Goal: Task Accomplishment & Management: Use online tool/utility

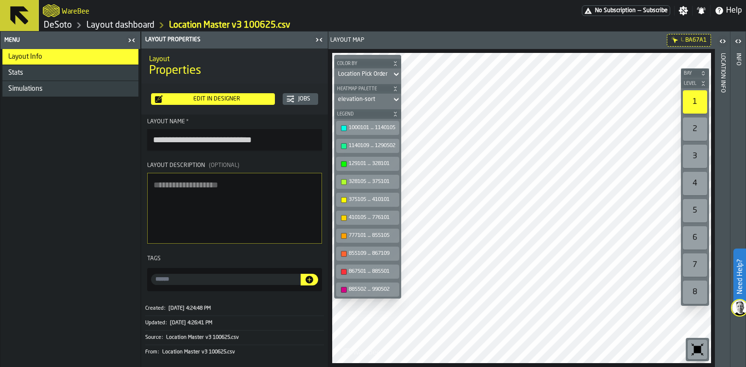
click at [64, 26] on link "DeSoto" at bounding box center [58, 25] width 28 height 11
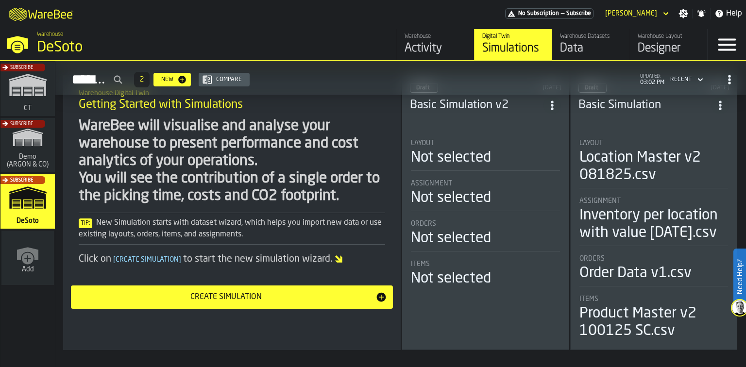
scroll to position [78, 0]
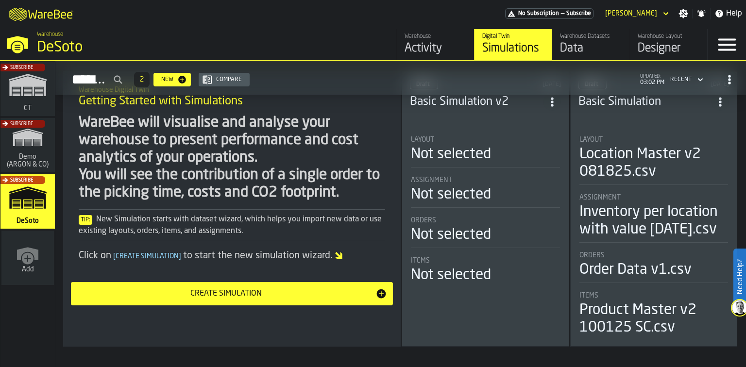
click at [657, 43] on div "Designer" at bounding box center [669, 49] width 62 height 16
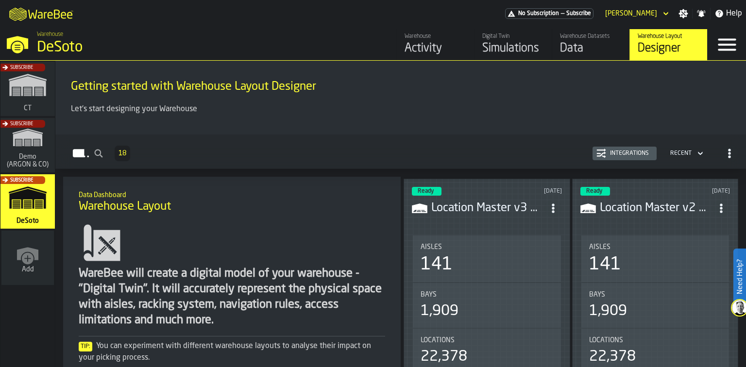
click at [491, 217] on header "Ready [DATE] Location Master v3 100625.csv" at bounding box center [487, 206] width 150 height 39
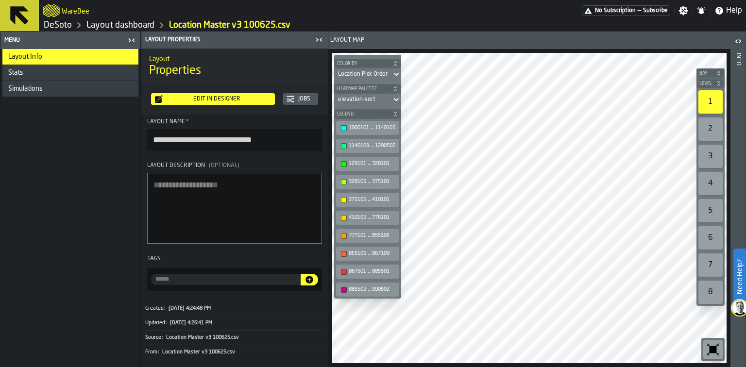
click at [202, 100] on div "Edit in Designer" at bounding box center [217, 99] width 108 height 7
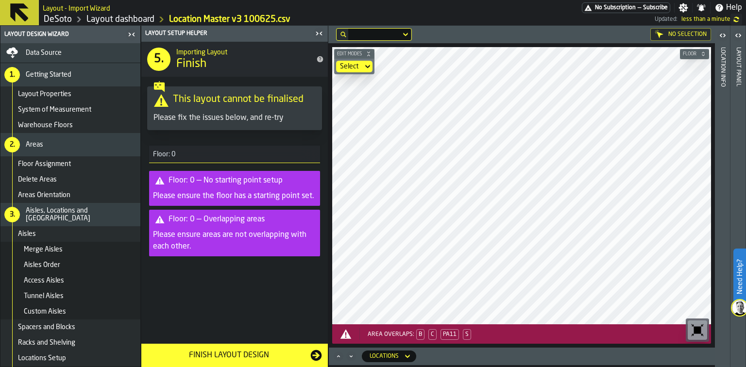
click at [115, 17] on link "Layout dashboard" at bounding box center [120, 19] width 68 height 11
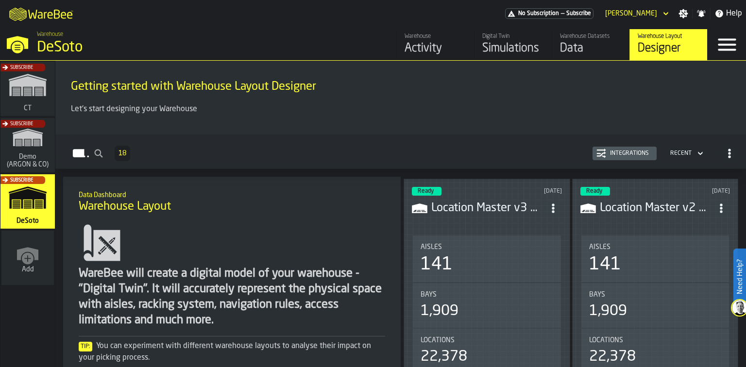
click at [506, 216] on header "Ready [DATE] Location Master v3 100625.csv" at bounding box center [487, 206] width 150 height 39
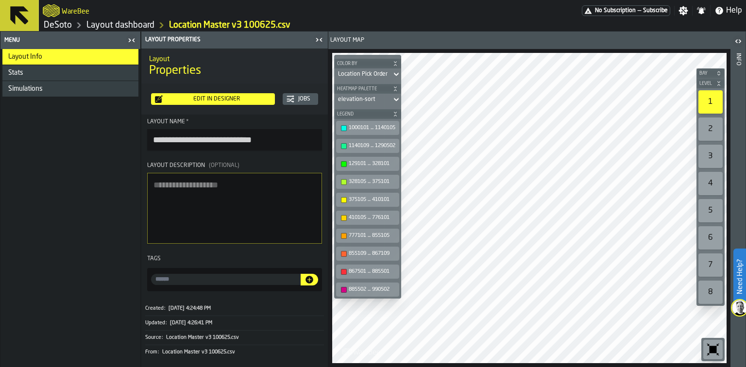
click at [204, 99] on div "Edit in Designer" at bounding box center [217, 99] width 108 height 7
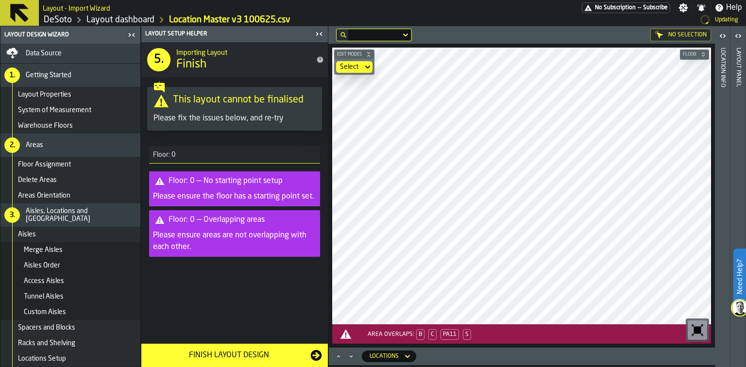
click at [83, 53] on div "Data Source" at bounding box center [81, 54] width 111 height 8
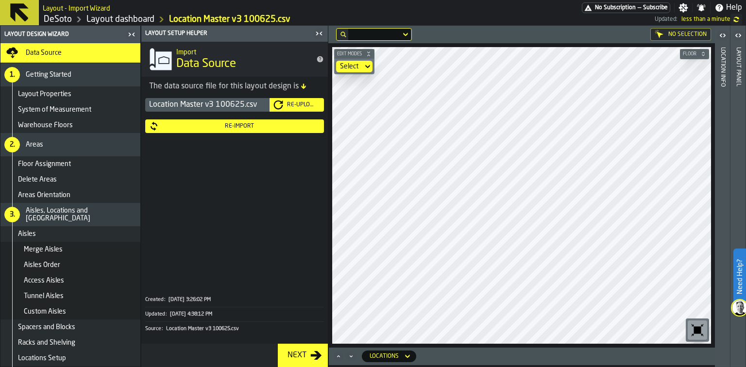
click at [257, 124] on div "Re-Import" at bounding box center [239, 126] width 161 height 7
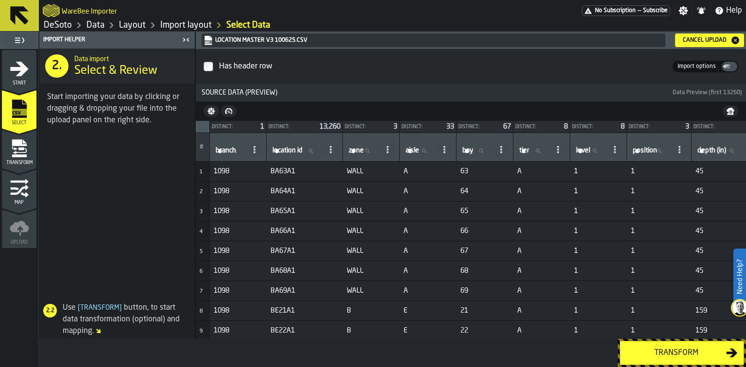
click at [688, 37] on div "Cancel Upload" at bounding box center [704, 40] width 51 height 7
click at [683, 354] on div "Transform" at bounding box center [676, 353] width 100 height 12
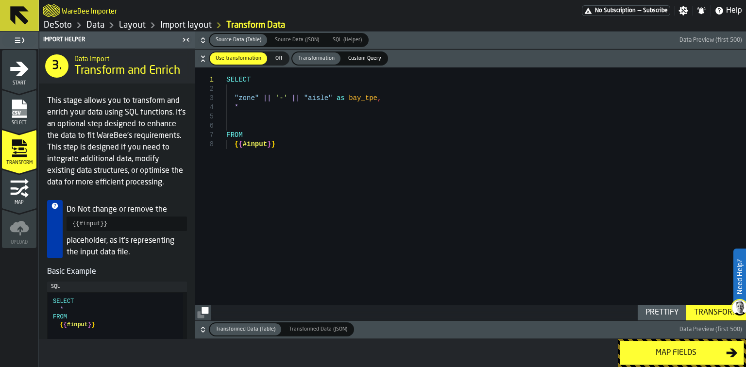
click at [683, 354] on div "Map fields" at bounding box center [676, 353] width 100 height 12
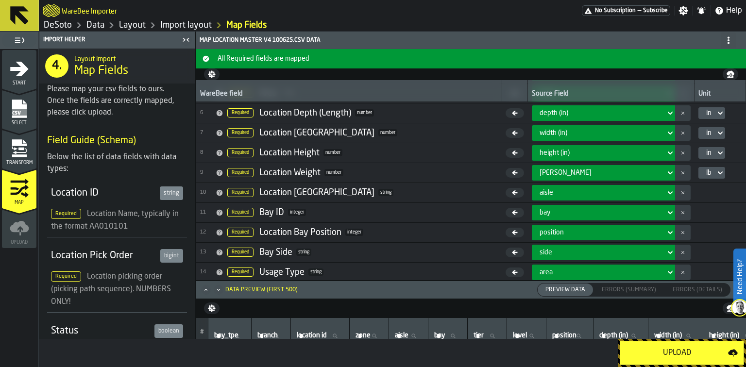
scroll to position [82, 0]
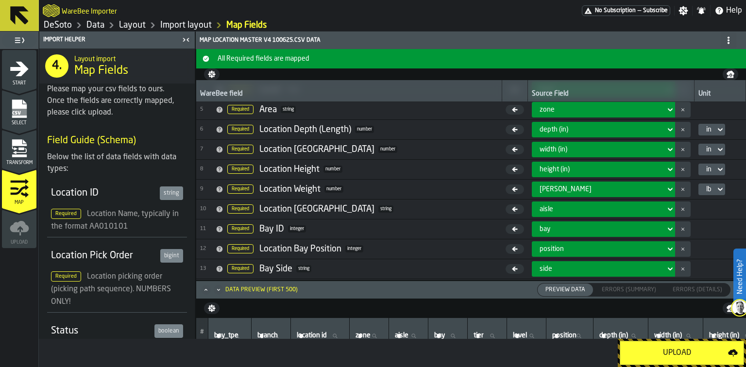
click at [674, 351] on div "Upload" at bounding box center [677, 353] width 102 height 12
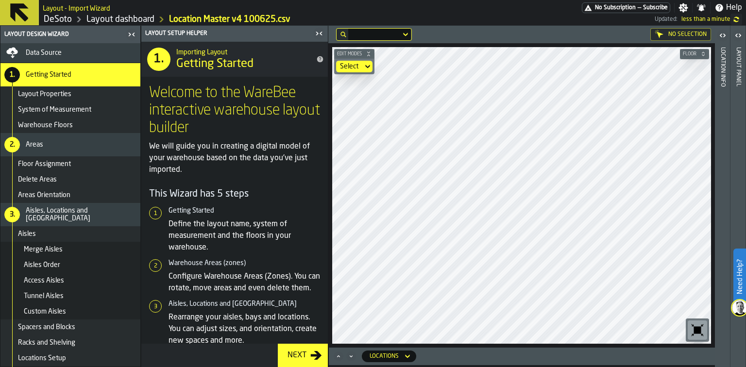
click at [68, 19] on link "DeSoto" at bounding box center [58, 19] width 28 height 11
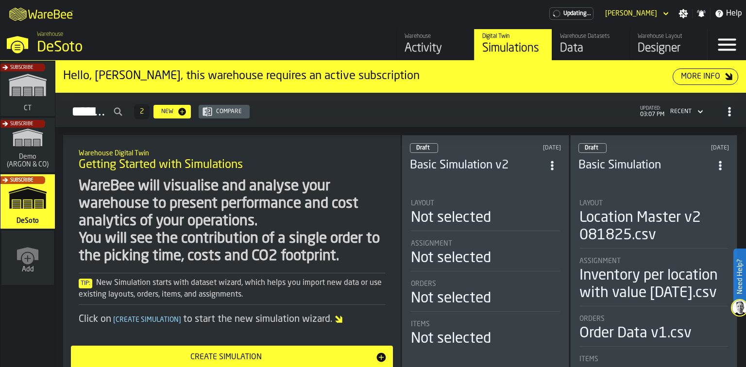
click at [673, 44] on div "Designer" at bounding box center [669, 49] width 62 height 16
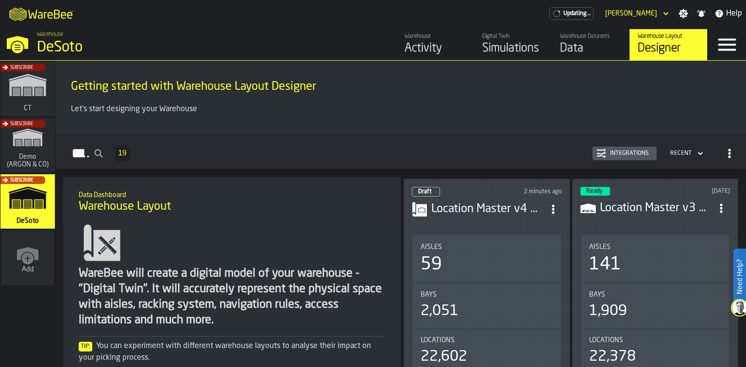
click at [649, 221] on div "Ready [DATE] Location Master v3 100625.csv Aisles 141 Bays 1,909 Locations 22,3…" at bounding box center [655, 374] width 167 height 390
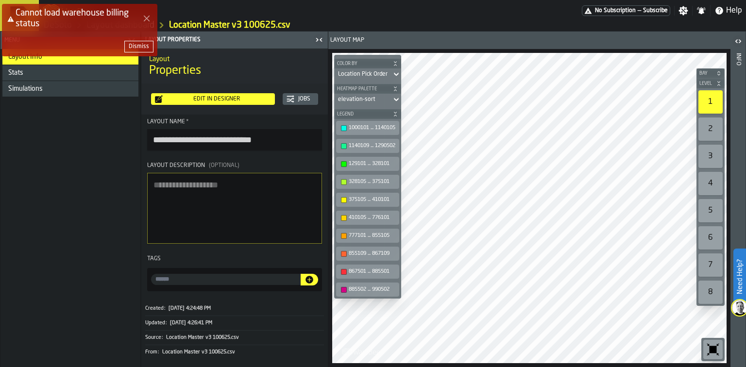
click at [150, 19] on icon "Close Error" at bounding box center [147, 19] width 8 height 8
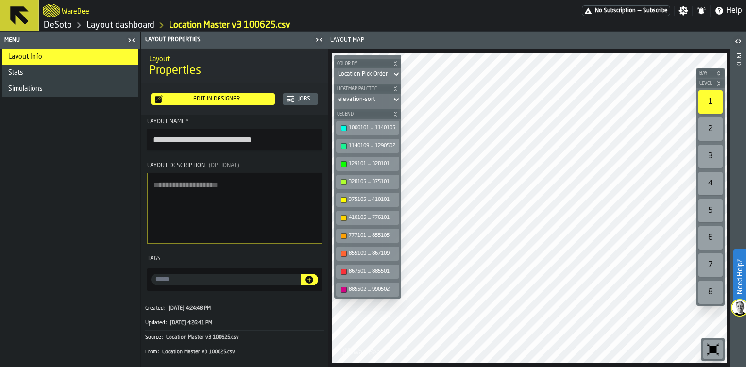
click at [64, 23] on link "DeSoto" at bounding box center [58, 25] width 28 height 11
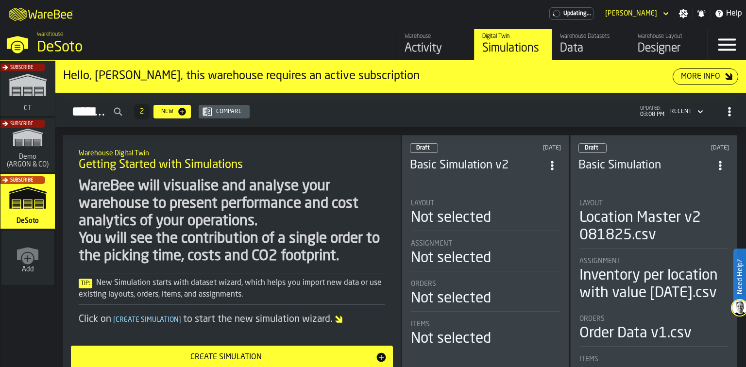
click at [660, 47] on div "Designer" at bounding box center [669, 49] width 62 height 16
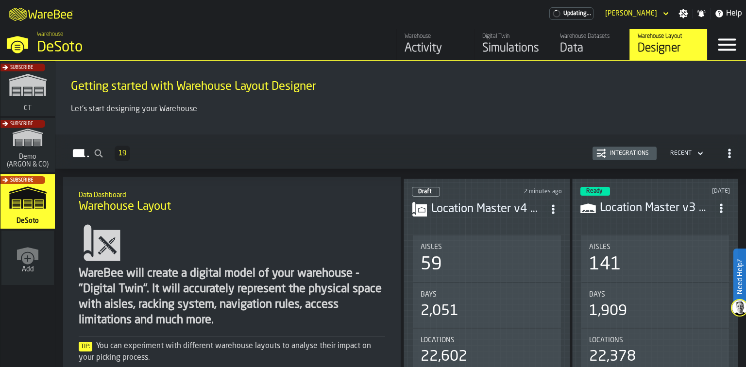
click at [498, 218] on header "Draft 2 minutes ago Location Master v4 100625.csv" at bounding box center [487, 206] width 150 height 39
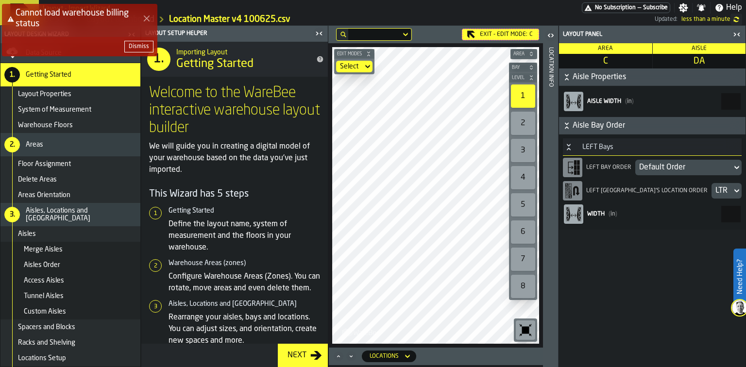
click at [733, 33] on div "Cannot load warehouse billing status Dismiss" at bounding box center [375, 34] width 746 height 64
click at [317, 35] on div "Cannot load warehouse billing status Dismiss" at bounding box center [375, 34] width 746 height 64
click at [735, 33] on div "Cannot load warehouse billing status Dismiss" at bounding box center [375, 34] width 746 height 64
click at [494, 36] on div "Cannot load warehouse billing status Dismiss" at bounding box center [375, 34] width 746 height 64
click at [143, 45] on div "Dismiss" at bounding box center [139, 46] width 20 height 7
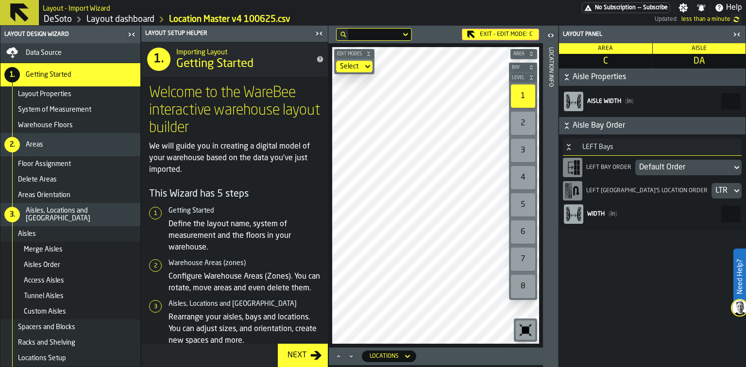
click at [133, 34] on icon "button-toggle-Close me" at bounding box center [133, 34] width 2 height 3
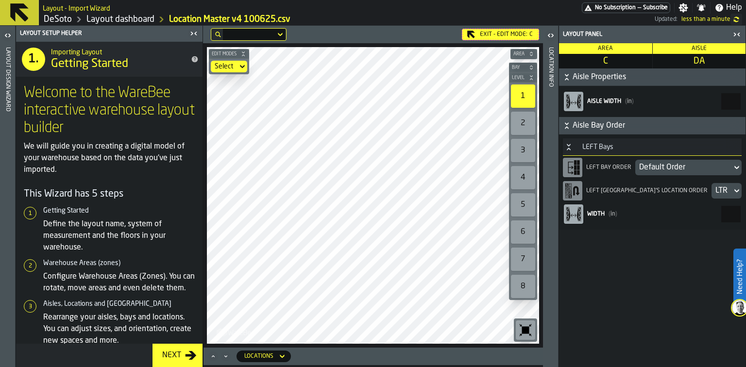
click at [500, 34] on div "Exit - Edit Mode: C" at bounding box center [500, 35] width 77 height 12
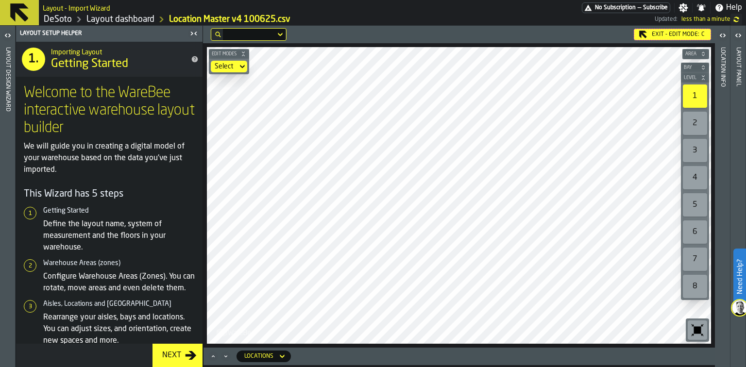
click at [676, 33] on div "Exit - Edit Mode: C" at bounding box center [672, 35] width 77 height 12
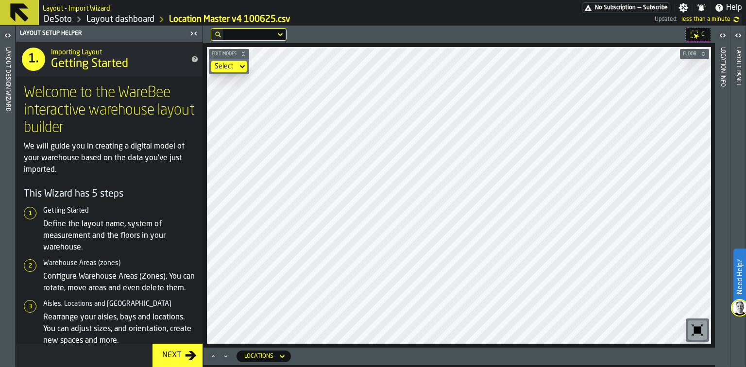
click at [739, 44] on label "button-toggle-Open" at bounding box center [738, 36] width 14 height 17
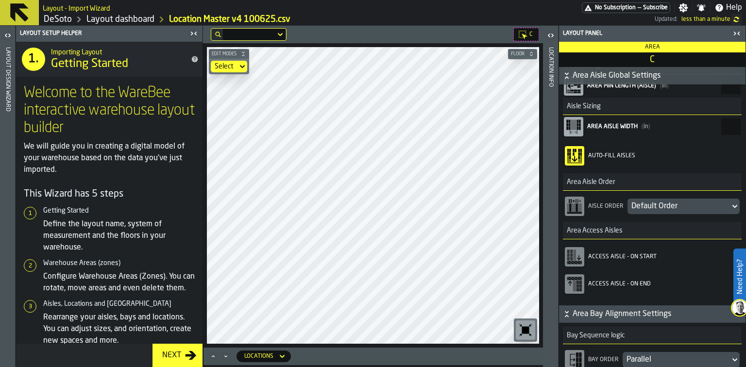
scroll to position [233, 0]
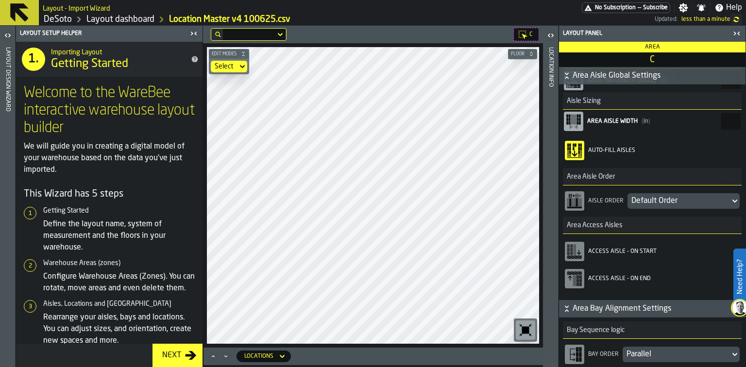
click at [691, 202] on div "Default Order" at bounding box center [678, 201] width 95 height 12
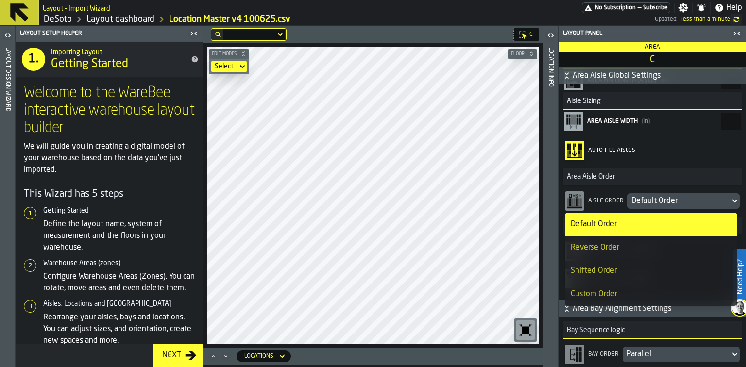
click at [627, 250] on div "Reverse Order" at bounding box center [651, 248] width 160 height 12
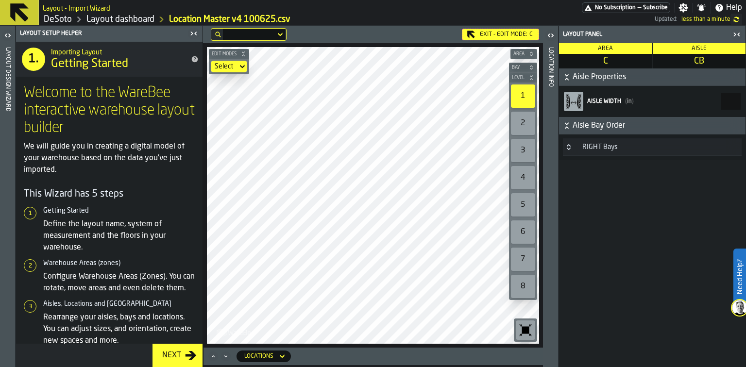
click at [194, 32] on icon "button-toggle-Close me" at bounding box center [194, 34] width 12 height 12
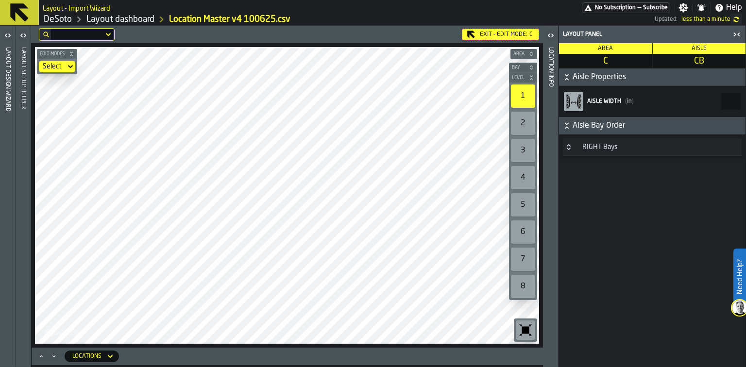
click at [9, 34] on icon "button-toggle-Open" at bounding box center [9, 35] width 2 height 3
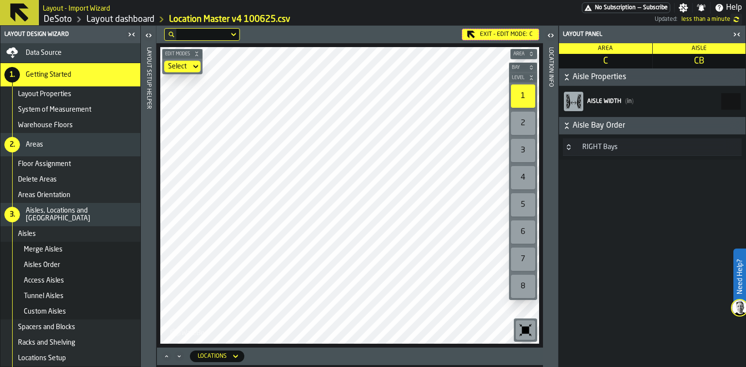
click at [59, 254] on div "Merge Aisles" at bounding box center [70, 250] width 140 height 16
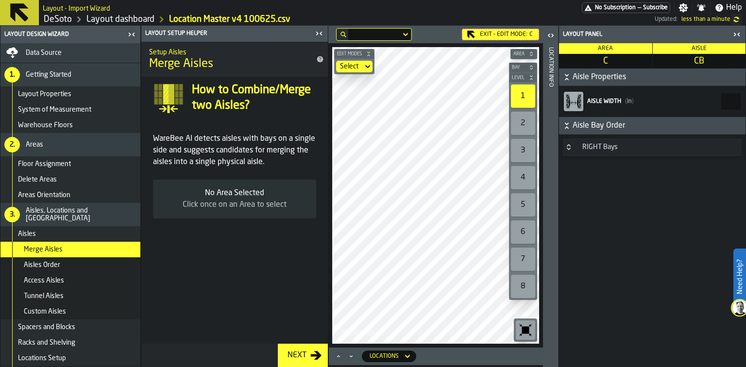
click at [741, 35] on icon "button-toggle-Close me" at bounding box center [737, 35] width 12 height 12
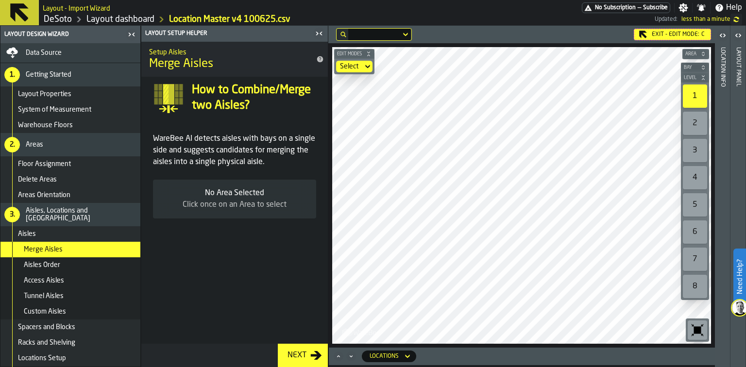
click at [70, 247] on div "Merge Aisles" at bounding box center [80, 250] width 113 height 8
click at [673, 35] on div "Exit - Edit Mode: C" at bounding box center [672, 35] width 77 height 12
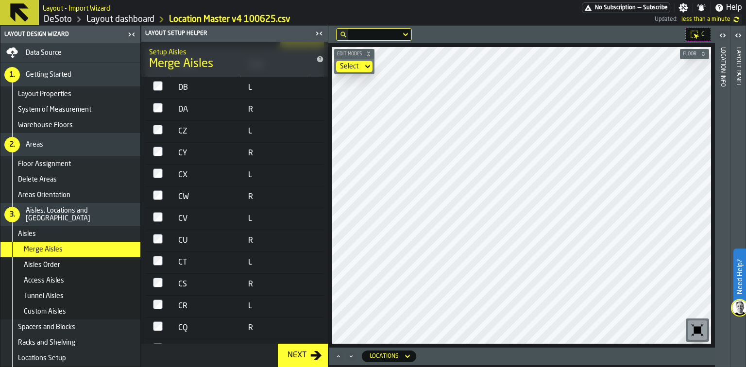
scroll to position [0, 0]
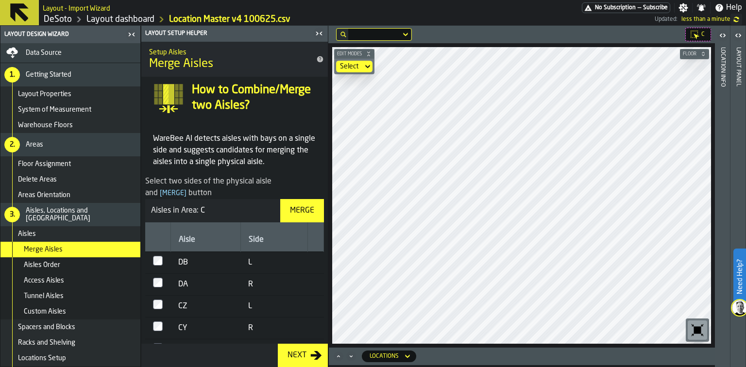
click at [300, 209] on div "Merge" at bounding box center [302, 211] width 32 height 12
click at [307, 208] on div "Merge" at bounding box center [302, 211] width 32 height 12
click at [313, 212] on div "Merge" at bounding box center [302, 211] width 32 height 12
click at [157, 344] on div "Next" at bounding box center [234, 355] width 186 height 23
click at [301, 216] on div "Merge" at bounding box center [302, 211] width 32 height 12
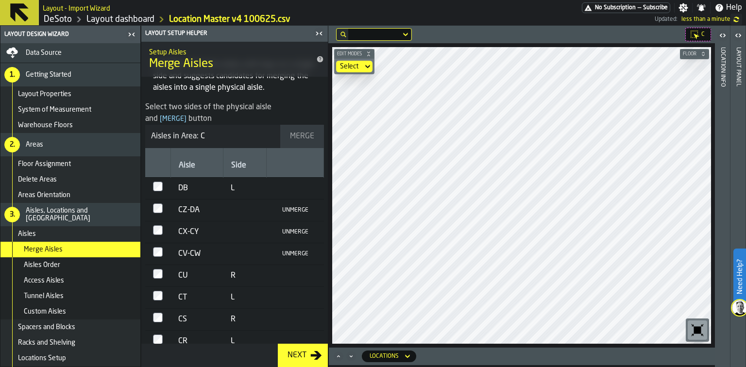
scroll to position [117, 0]
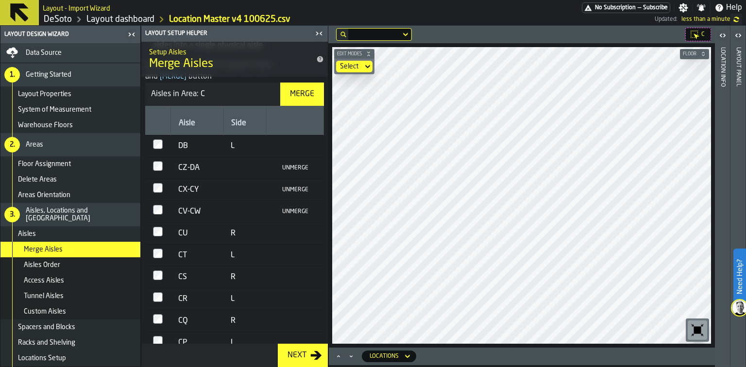
click at [293, 100] on div "Merge" at bounding box center [302, 94] width 32 height 12
click at [287, 90] on div "Merge" at bounding box center [302, 94] width 32 height 12
click at [157, 288] on td at bounding box center [157, 299] width 25 height 22
click at [301, 95] on div "Merge" at bounding box center [302, 94] width 32 height 12
click at [299, 98] on div "Merge" at bounding box center [302, 94] width 32 height 12
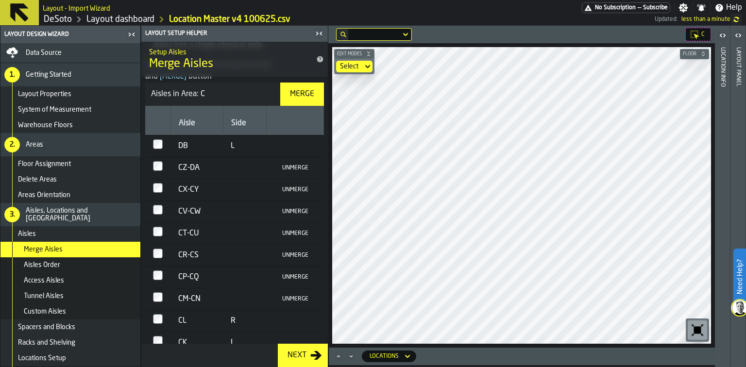
click at [302, 99] on div "Merge" at bounding box center [302, 94] width 32 height 12
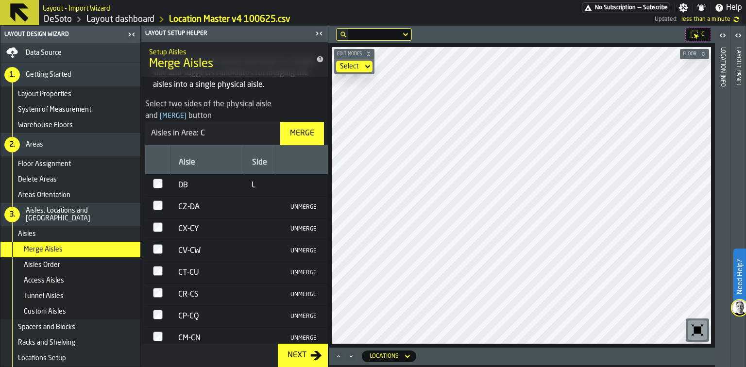
scroll to position [68, 0]
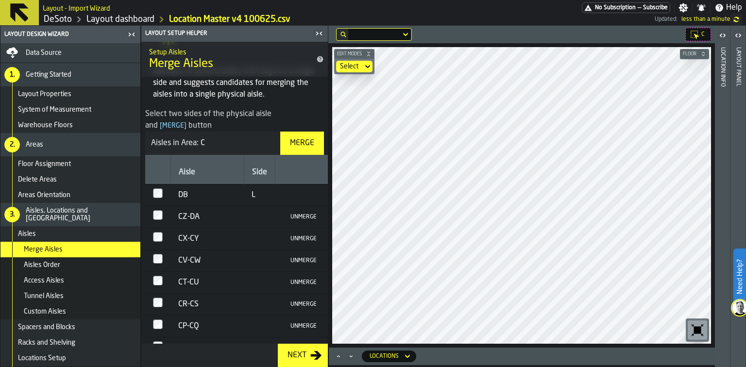
click at [302, 143] on div "Merge" at bounding box center [302, 143] width 32 height 12
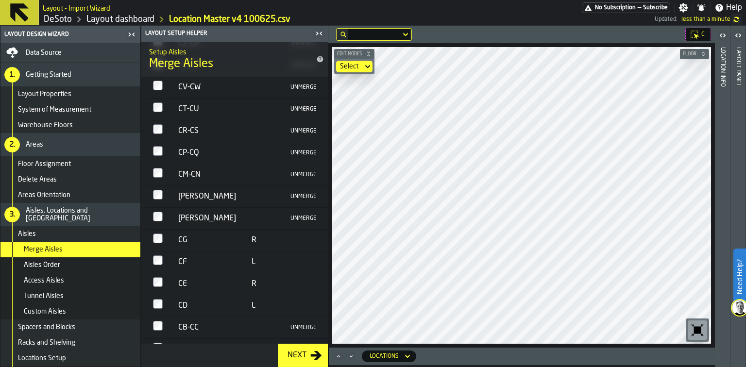
scroll to position [124, 0]
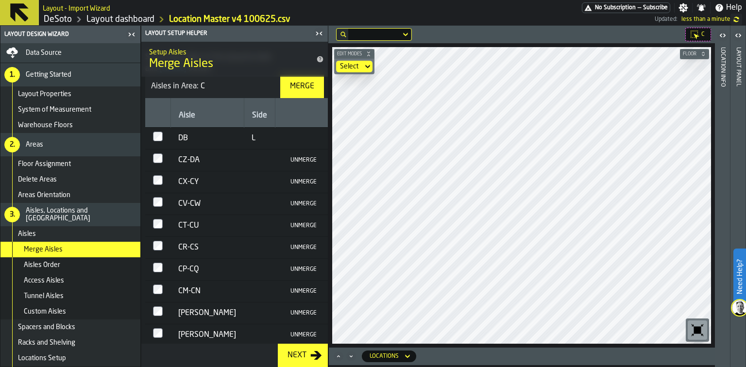
click at [308, 89] on div "Merge" at bounding box center [302, 87] width 32 height 12
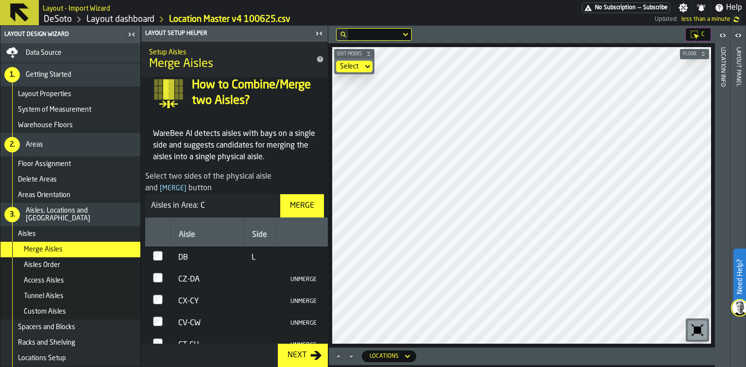
scroll to position [0, 0]
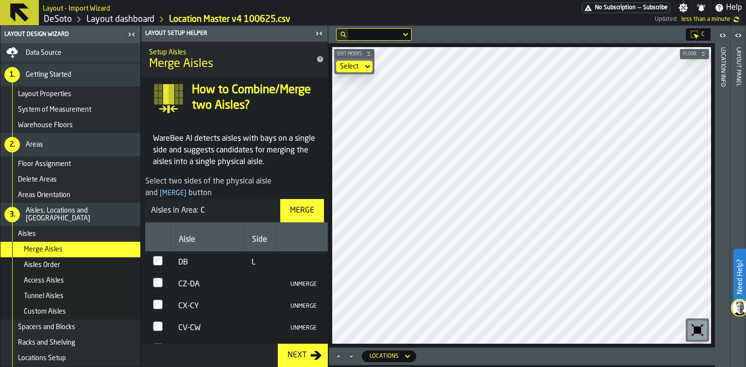
click at [292, 203] on button "Merge" at bounding box center [302, 210] width 44 height 23
click at [716, 289] on main "Layout Design Wizard Data Source 1. Getting Started Layout Properties System of…" at bounding box center [373, 196] width 746 height 341
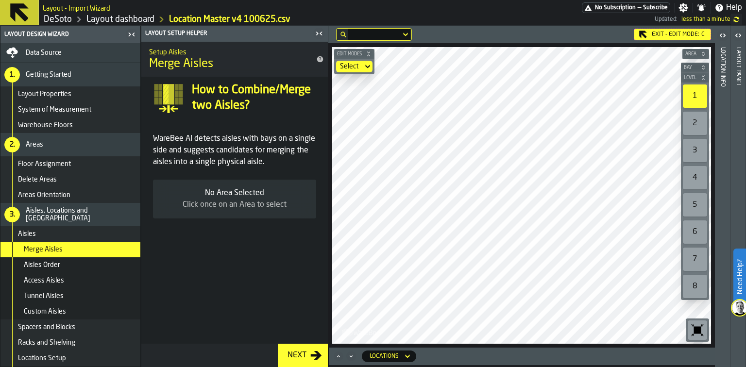
scroll to position [107, 0]
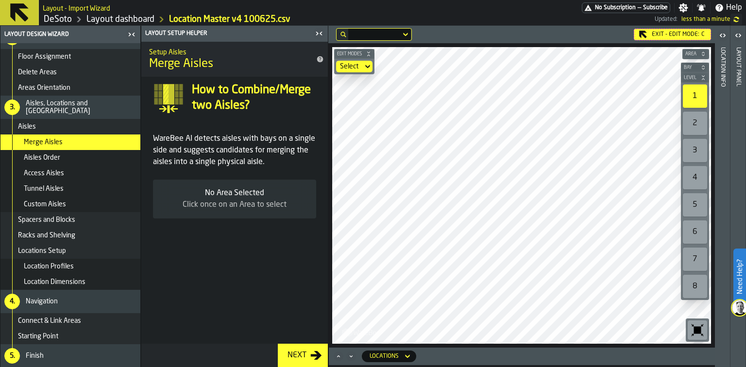
click at [56, 265] on span "Location Profiles" at bounding box center [49, 267] width 50 height 8
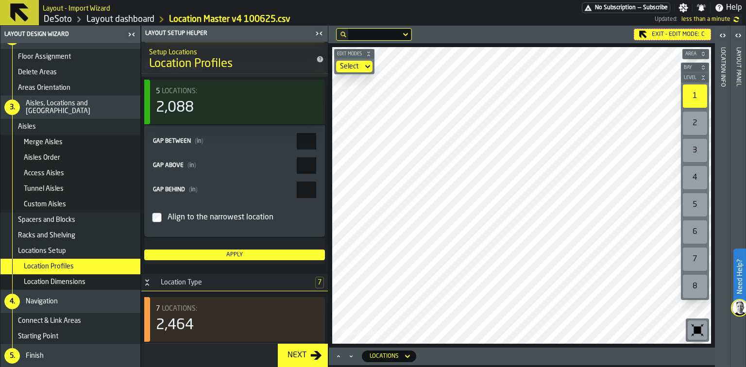
scroll to position [583, 0]
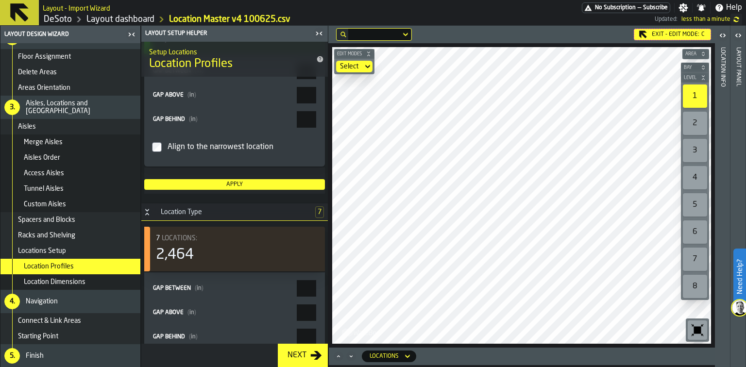
click at [49, 251] on span "Locations Setup" at bounding box center [42, 251] width 48 height 8
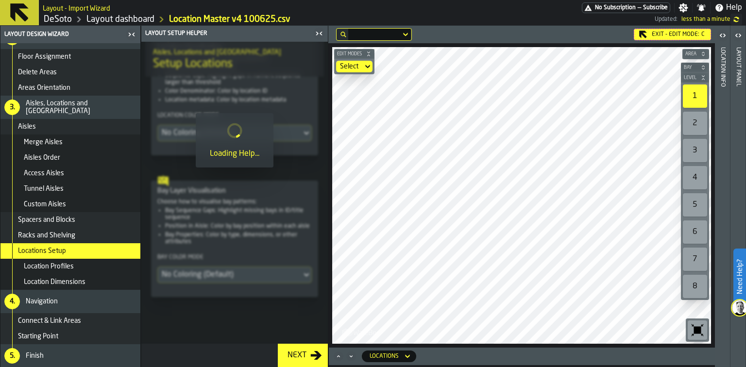
scroll to position [301, 0]
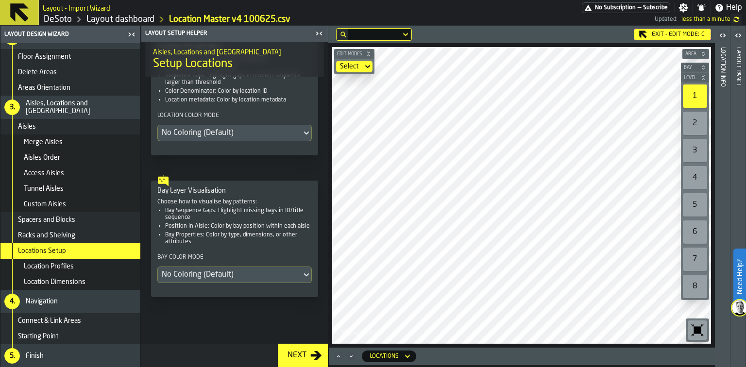
click at [270, 277] on div "No Coloring (Default)" at bounding box center [230, 275] width 136 height 12
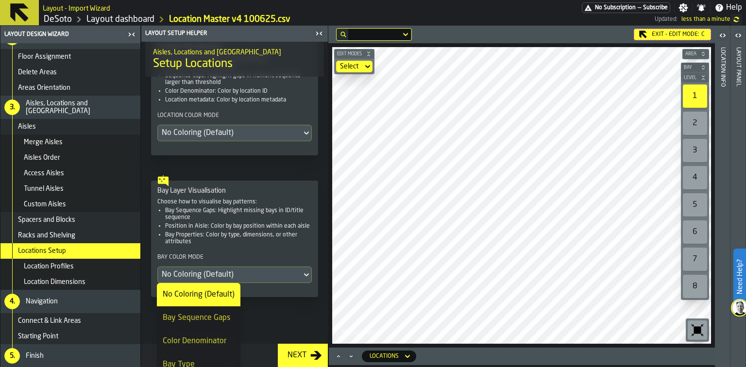
click at [218, 320] on div "Bay Sequence Gaps" at bounding box center [199, 318] width 72 height 12
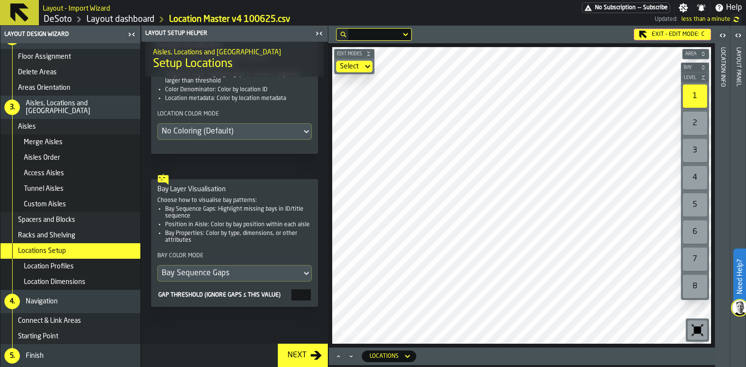
click at [60, 171] on span "Access Aisles" at bounding box center [44, 173] width 40 height 8
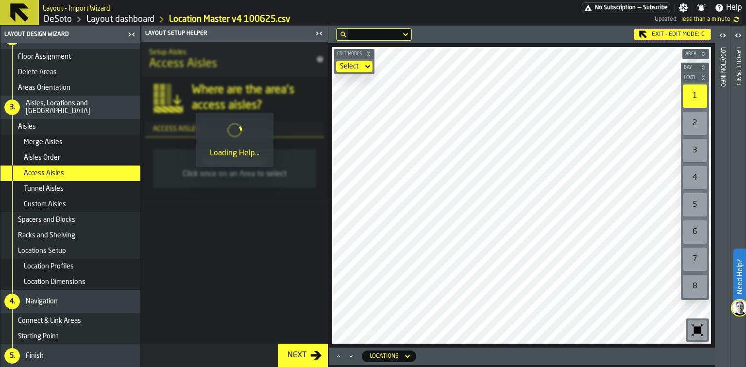
scroll to position [0, 0]
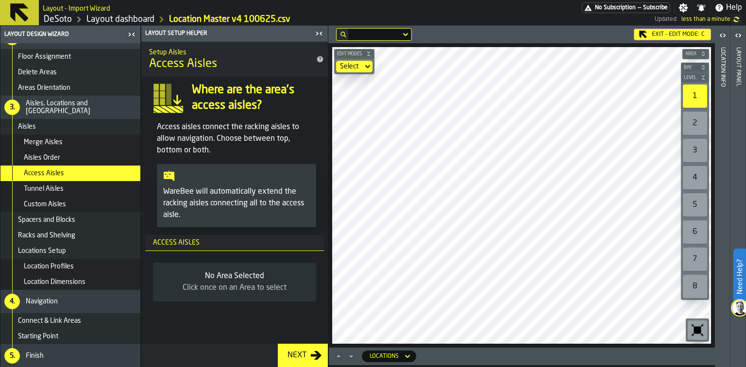
click at [62, 191] on span "Tunnel Aisles" at bounding box center [44, 189] width 40 height 8
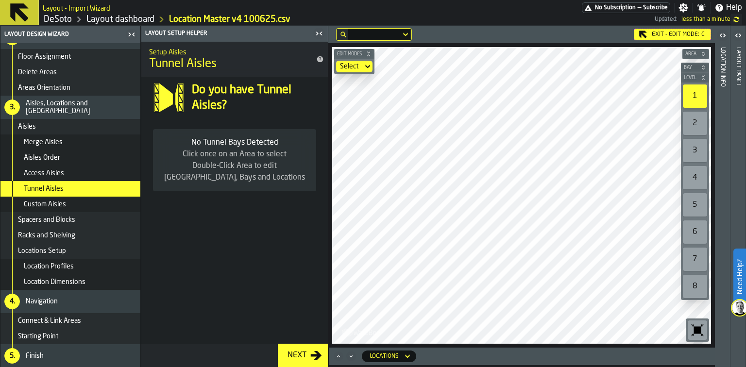
click at [662, 34] on div "Exit - Edit Mode: C" at bounding box center [672, 35] width 77 height 12
click at [48, 203] on span "Custom Aisles" at bounding box center [45, 205] width 42 height 8
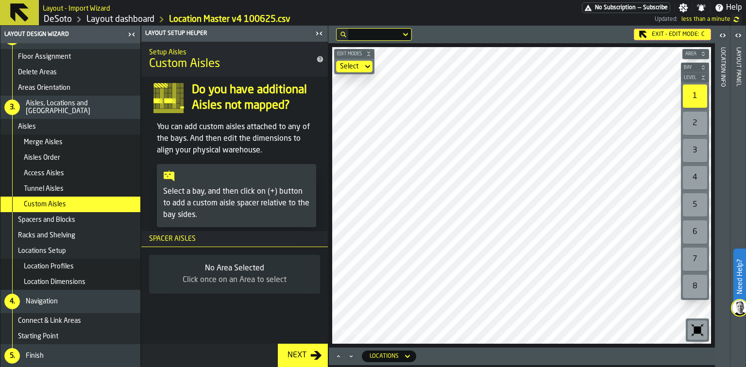
click at [362, 63] on div "Select" at bounding box center [349, 67] width 27 height 12
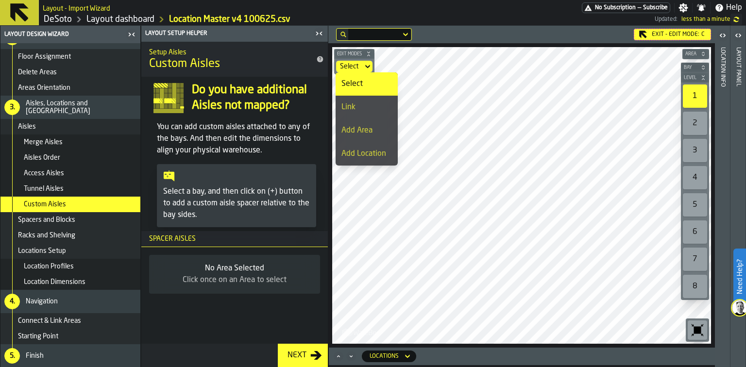
click at [352, 156] on div "Add Location" at bounding box center [366, 154] width 51 height 12
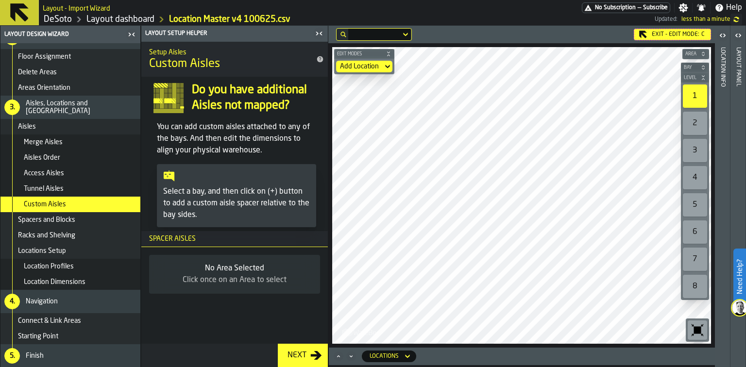
click at [371, 67] on div "Add Location" at bounding box center [359, 67] width 39 height 8
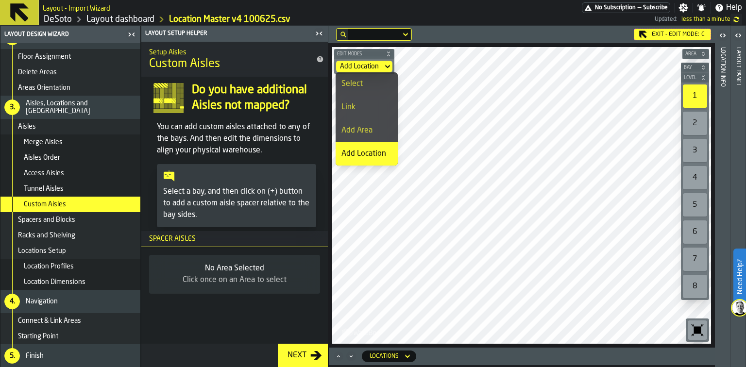
click at [363, 89] on div "Select" at bounding box center [366, 84] width 51 height 12
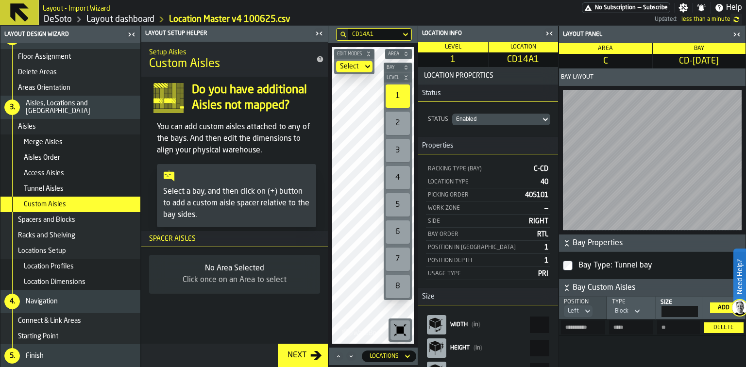
click at [547, 33] on icon "button-toggle-Close me" at bounding box center [547, 33] width 2 height 3
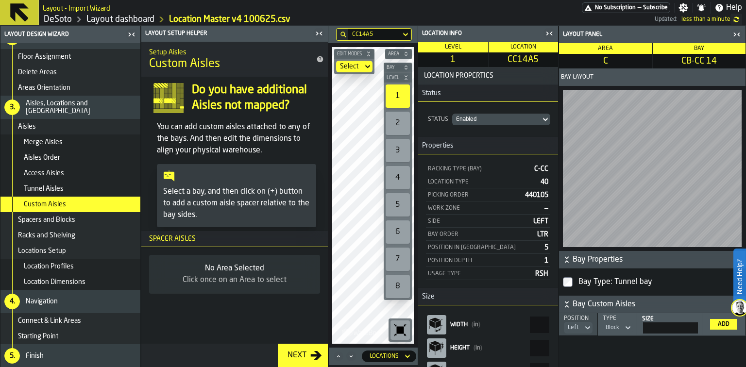
click at [738, 34] on icon "button-toggle-Close me" at bounding box center [738, 34] width 2 height 3
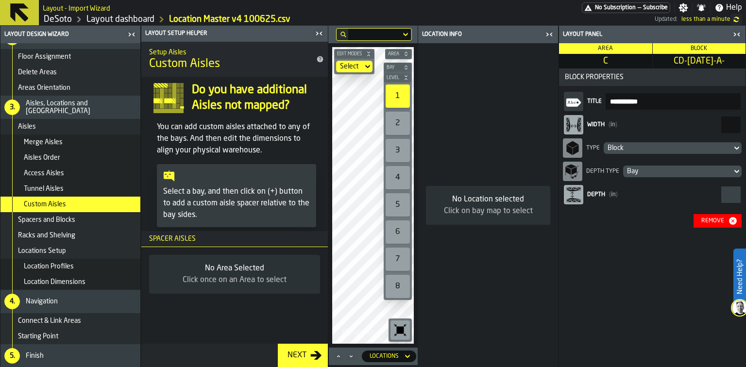
drag, startPoint x: 730, startPoint y: 124, endPoint x: 745, endPoint y: 124, distance: 15.5
click at [745, 124] on div "**********" at bounding box center [651, 196] width 187 height 341
type input "**"
click at [552, 33] on icon "button-toggle-Close me" at bounding box center [549, 35] width 12 height 12
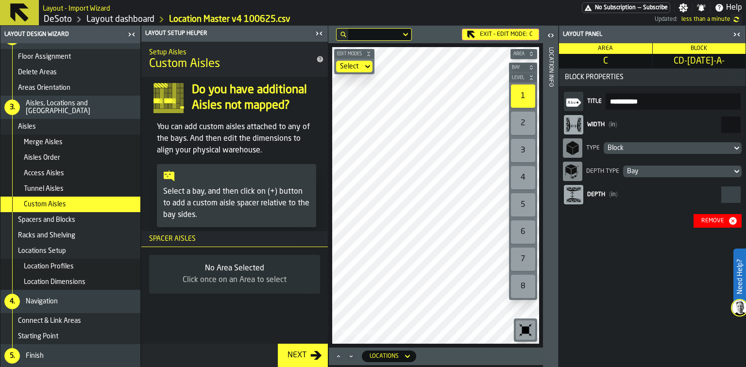
click at [731, 221] on icon "button-Remove" at bounding box center [733, 221] width 8 height 8
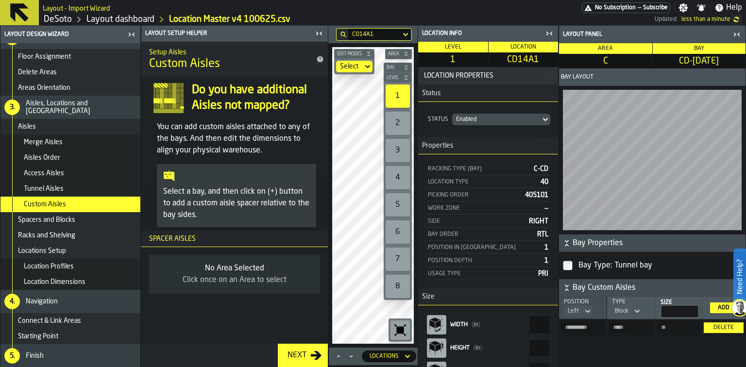
drag, startPoint x: 688, startPoint y: 311, endPoint x: 701, endPoint y: 310, distance: 13.1
click at [701, 310] on th "Size **" at bounding box center [678, 308] width 47 height 23
type input "**"
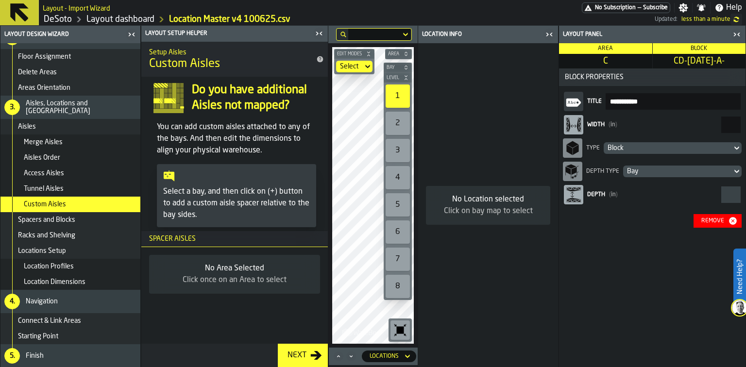
click at [721, 220] on div "Remove" at bounding box center [712, 221] width 31 height 7
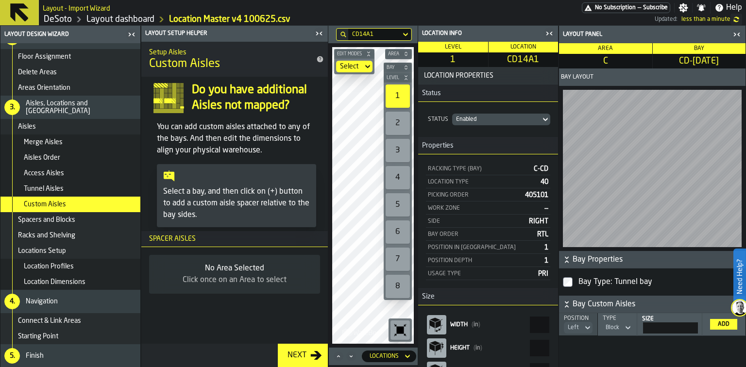
click at [55, 218] on span "Spacers and Blocks" at bounding box center [46, 220] width 57 height 8
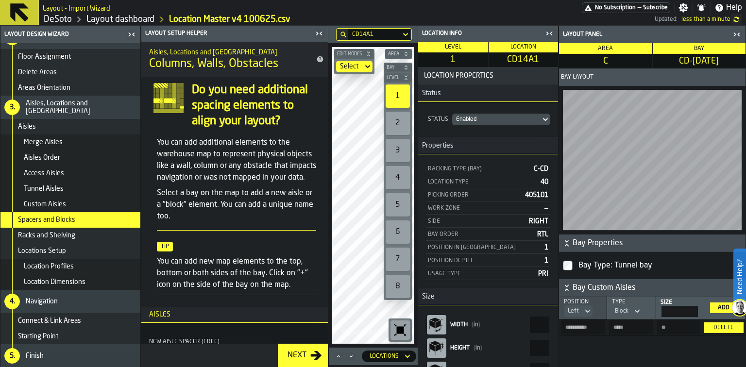
click at [738, 35] on icon "button-toggle-Close me" at bounding box center [737, 35] width 12 height 12
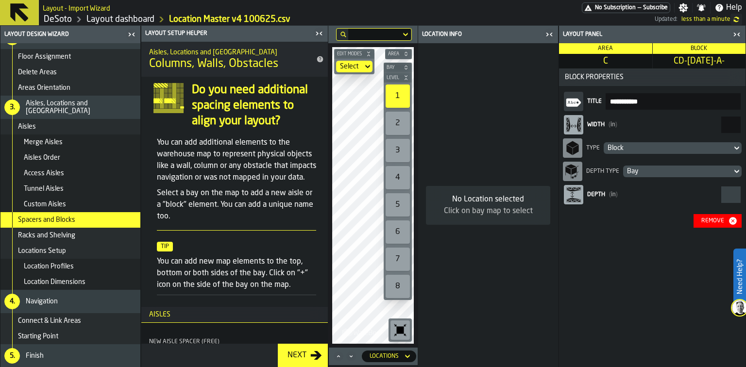
click at [55, 265] on span "Location Profiles" at bounding box center [49, 267] width 50 height 8
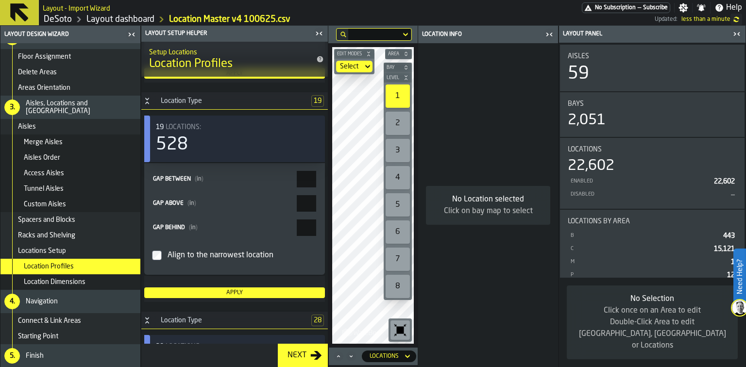
scroll to position [932, 0]
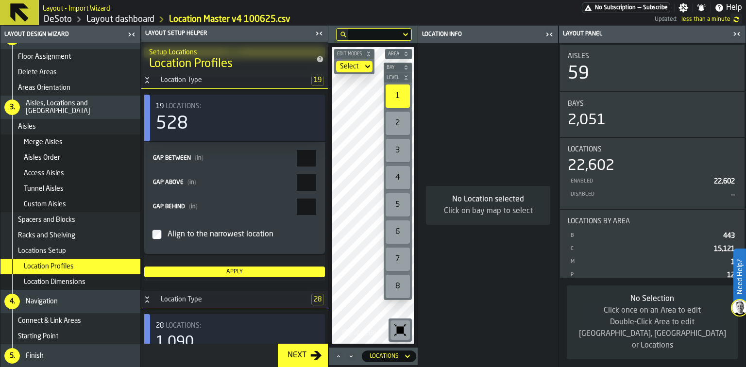
drag, startPoint x: 302, startPoint y: 156, endPoint x: 326, endPoint y: 153, distance: 24.5
click at [326, 153] on div "Setup Locations Location Profiles Location defaults Check location gaps are cor…" at bounding box center [234, 193] width 186 height 302
click at [744, 33] on div "Layout panel Aisles 59 Bays 2,051 Locations 22,602 Enabled 22,602 Disabled — Lo…" at bounding box center [651, 196] width 187 height 341
click at [742, 32] on icon "button-toggle-Close me" at bounding box center [737, 34] width 12 height 12
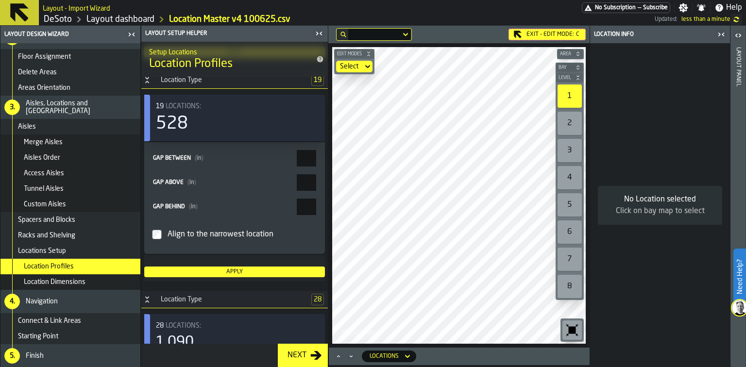
click at [723, 35] on icon "button-toggle-Close me" at bounding box center [723, 34] width 2 height 3
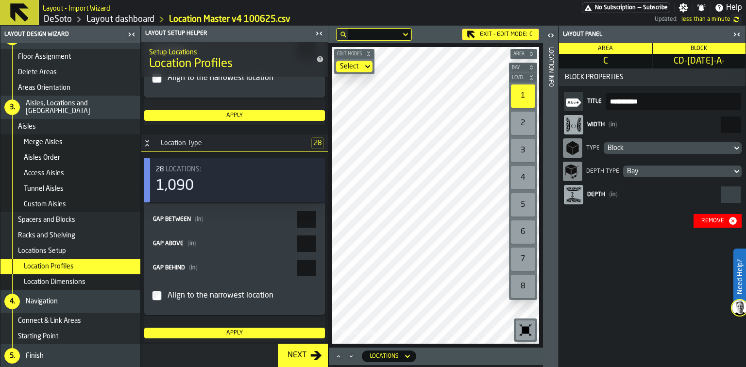
scroll to position [1075, 0]
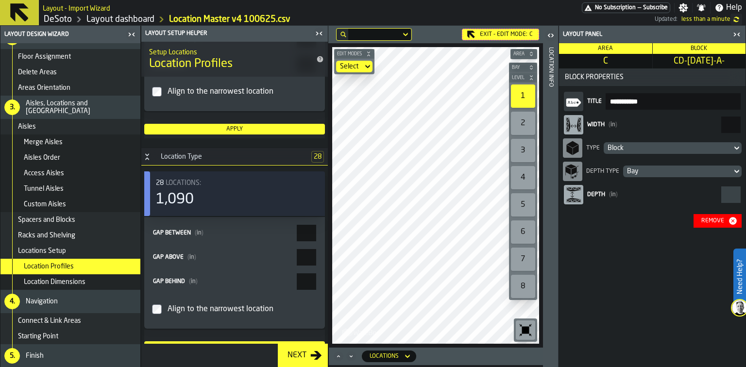
click at [511, 30] on div "Exit - Edit Mode: C" at bounding box center [500, 35] width 77 height 12
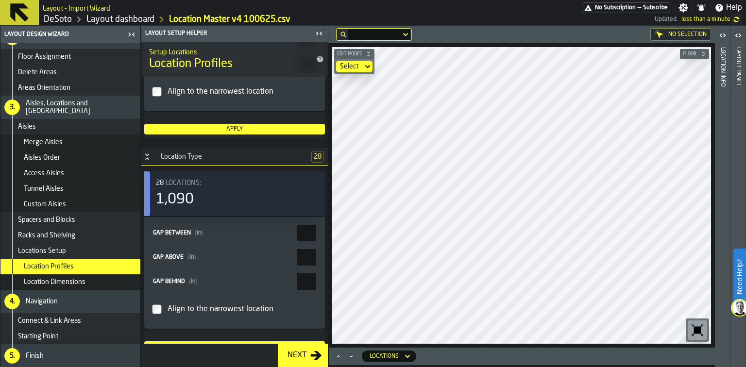
click at [721, 38] on icon "button-toggle-Open" at bounding box center [723, 36] width 12 height 12
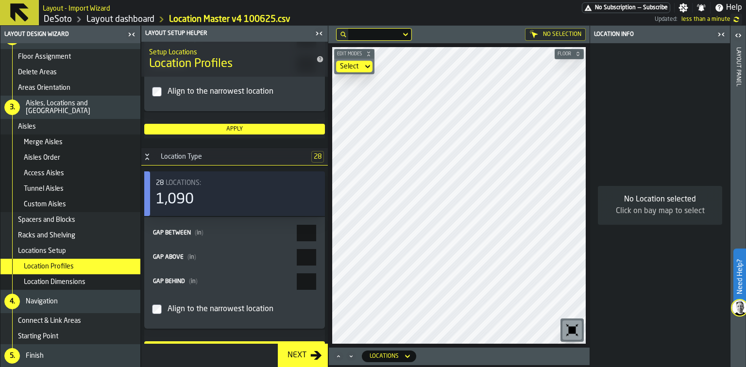
click at [740, 38] on icon "button-toggle-Open" at bounding box center [738, 36] width 12 height 12
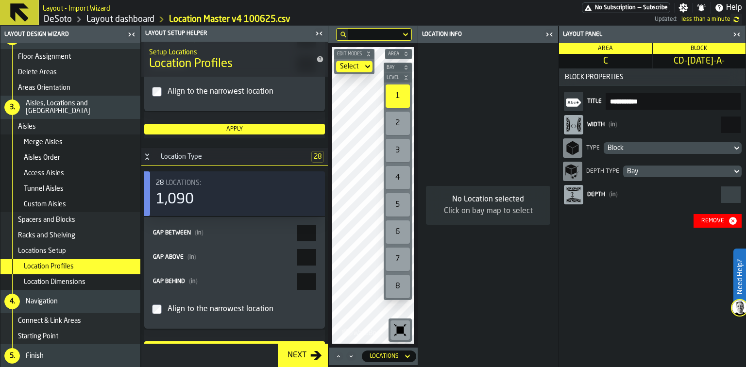
click at [707, 220] on div "Remove" at bounding box center [712, 221] width 31 height 7
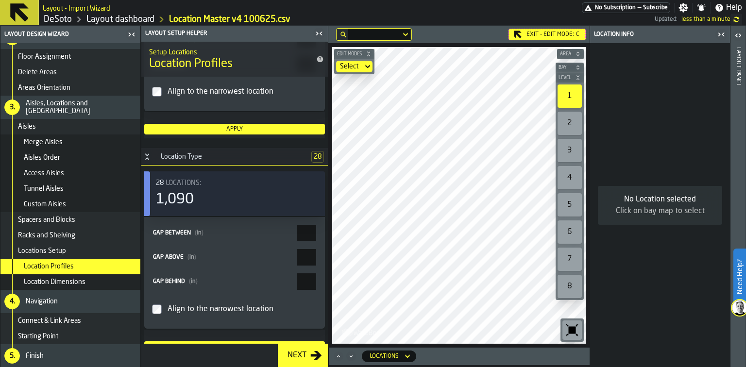
click at [133, 23] on link "Layout dashboard" at bounding box center [120, 19] width 68 height 11
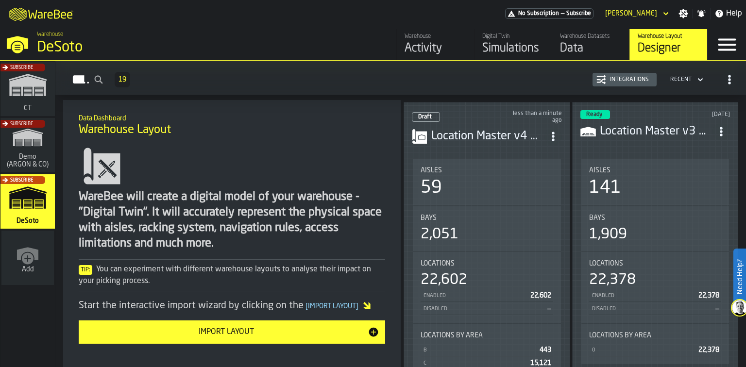
scroll to position [78, 0]
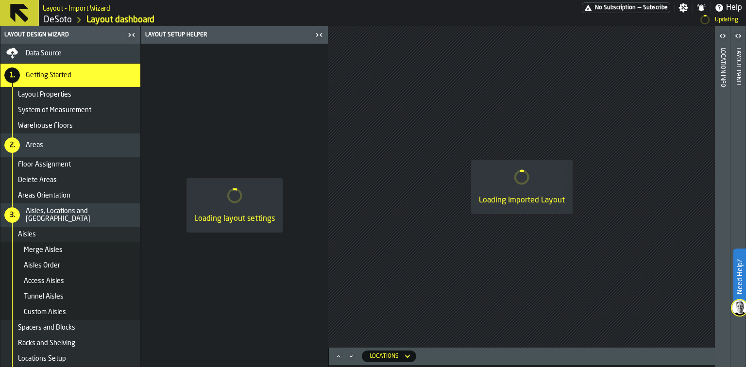
click at [56, 21] on link "DeSoto" at bounding box center [58, 20] width 28 height 11
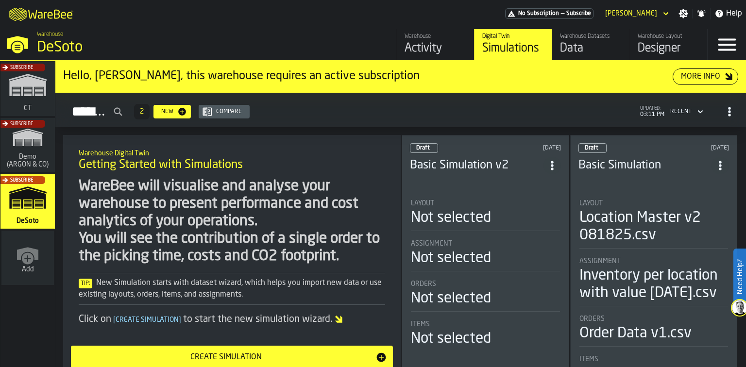
click at [650, 43] on div "Designer" at bounding box center [669, 49] width 62 height 16
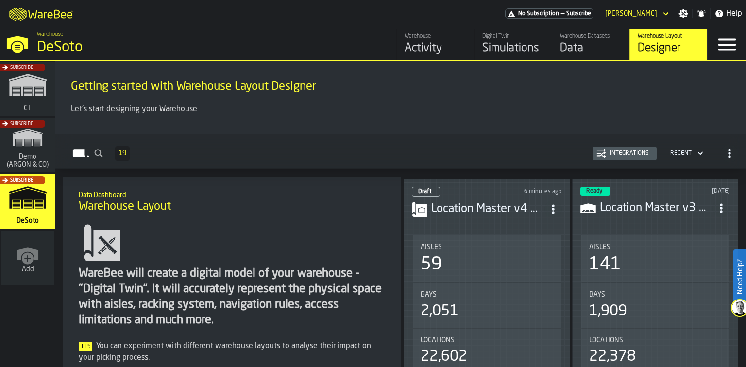
click at [637, 255] on div "141" at bounding box center [655, 264] width 133 height 19
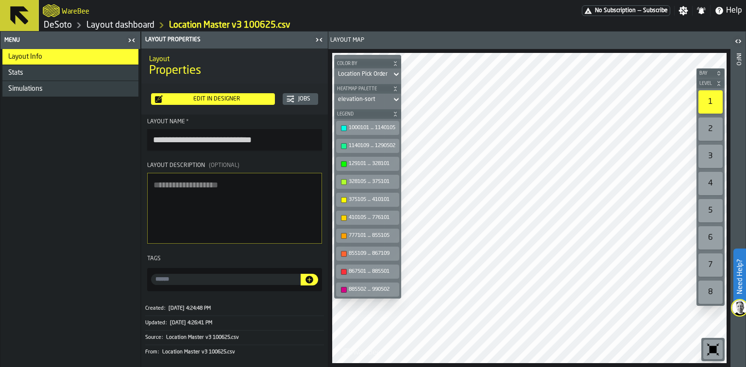
click at [320, 36] on icon "button-toggle-Close me" at bounding box center [319, 40] width 12 height 12
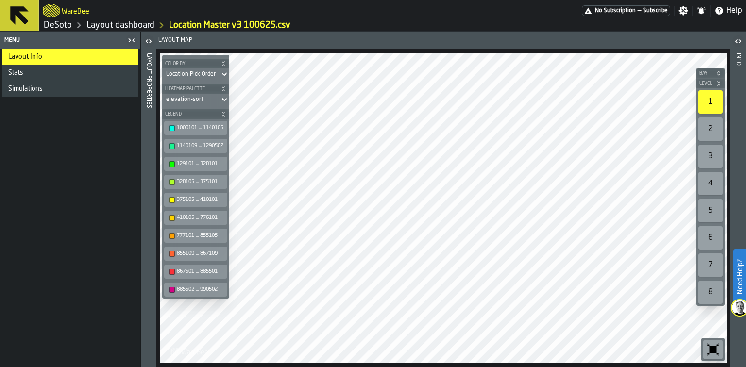
click at [119, 23] on link "Layout dashboard" at bounding box center [120, 25] width 68 height 11
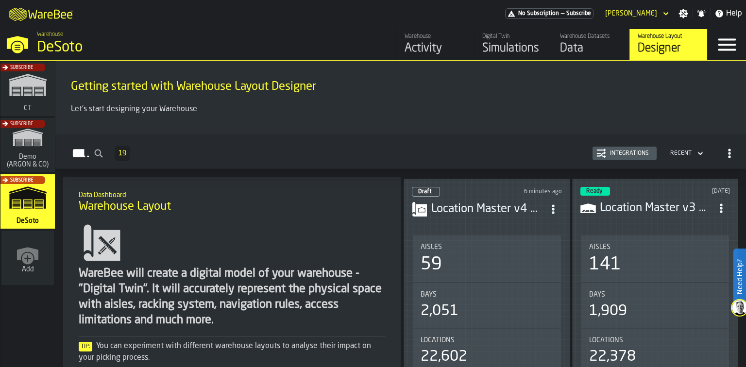
click at [638, 205] on h3 "Location Master v3 100625.csv" at bounding box center [656, 209] width 113 height 16
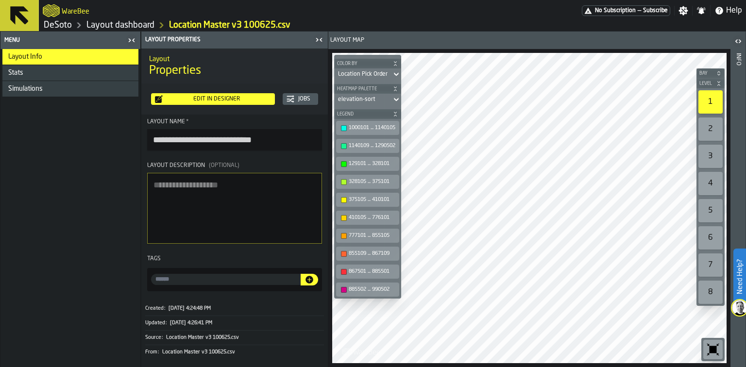
click at [227, 96] on div "Edit in Designer" at bounding box center [217, 99] width 108 height 7
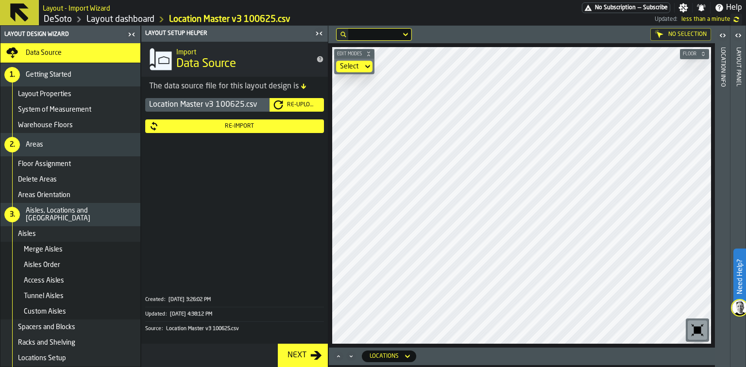
click at [340, 356] on icon "Maximize" at bounding box center [339, 357] width 10 height 10
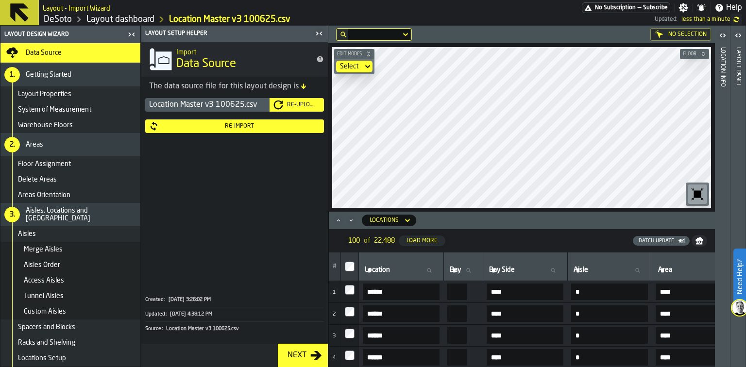
click at [431, 270] on icon at bounding box center [429, 270] width 4 height 4
click at [439, 270] on input "Location Location" at bounding box center [401, 270] width 77 height 13
type input "**"
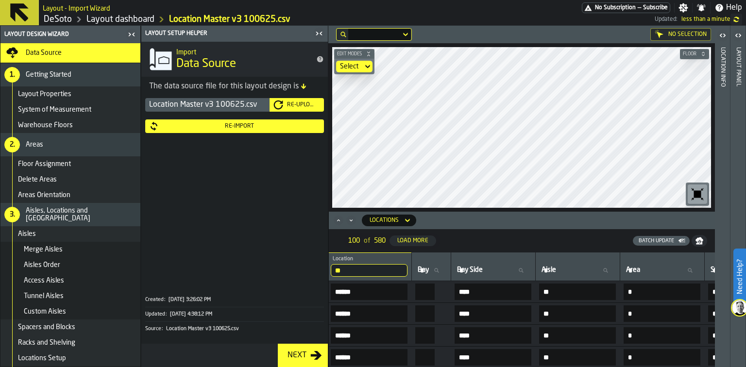
scroll to position [0, 42]
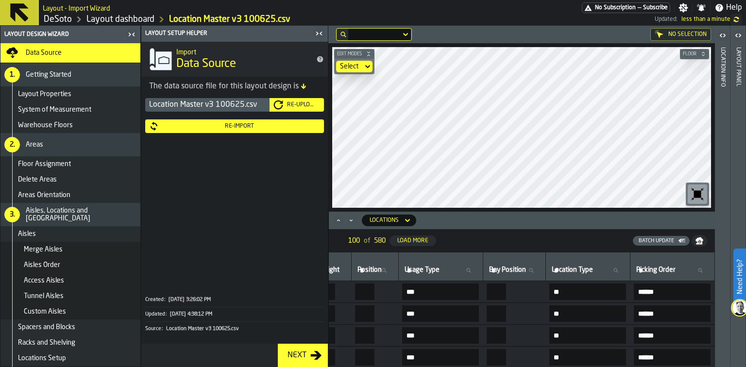
scroll to position [0, 753]
